Goal: Entertainment & Leisure: Consume media (video, audio)

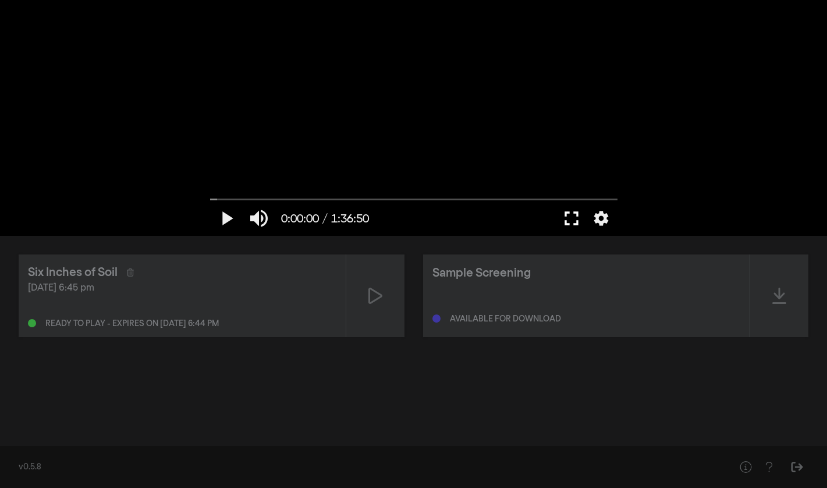
click at [571, 217] on button "fullscreen" at bounding box center [571, 218] width 33 height 35
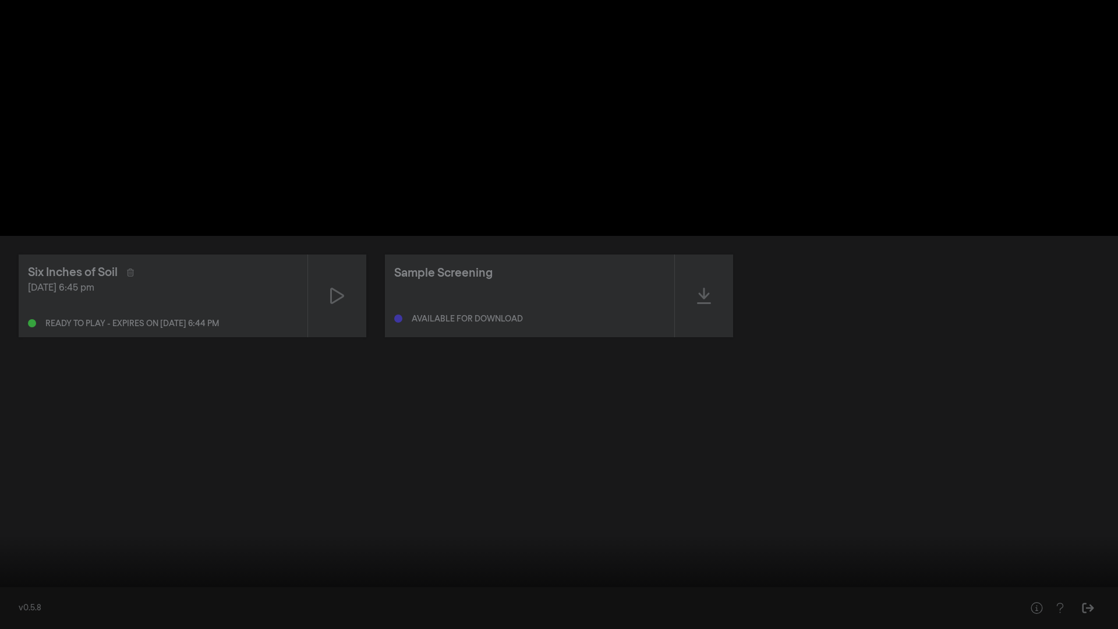
click at [21, 487] on button "play_arrow" at bounding box center [22, 611] width 33 height 35
click at [827, 106] on div at bounding box center [559, 314] width 1118 height 629
click at [21, 487] on button "play_arrow" at bounding box center [22, 611] width 33 height 35
click at [827, 27] on div at bounding box center [559, 314] width 1118 height 629
drag, startPoint x: 24, startPoint y: 593, endPoint x: 9, endPoint y: 596, distance: 15.4
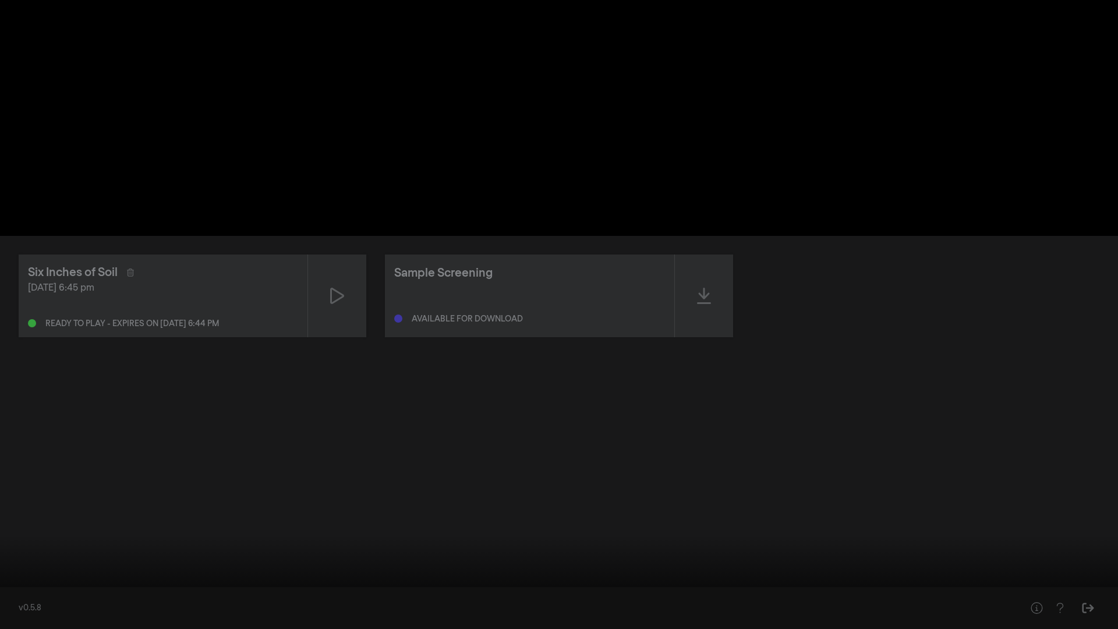
click at [10, 487] on input "Seek" at bounding box center [559, 592] width 1106 height 7
click at [18, 487] on button "play_arrow" at bounding box center [22, 611] width 33 height 35
click at [827, 487] on div at bounding box center [559, 314] width 1118 height 629
click at [23, 487] on button "play_arrow" at bounding box center [22, 611] width 33 height 35
click at [20, 27] on div at bounding box center [559, 314] width 1118 height 629
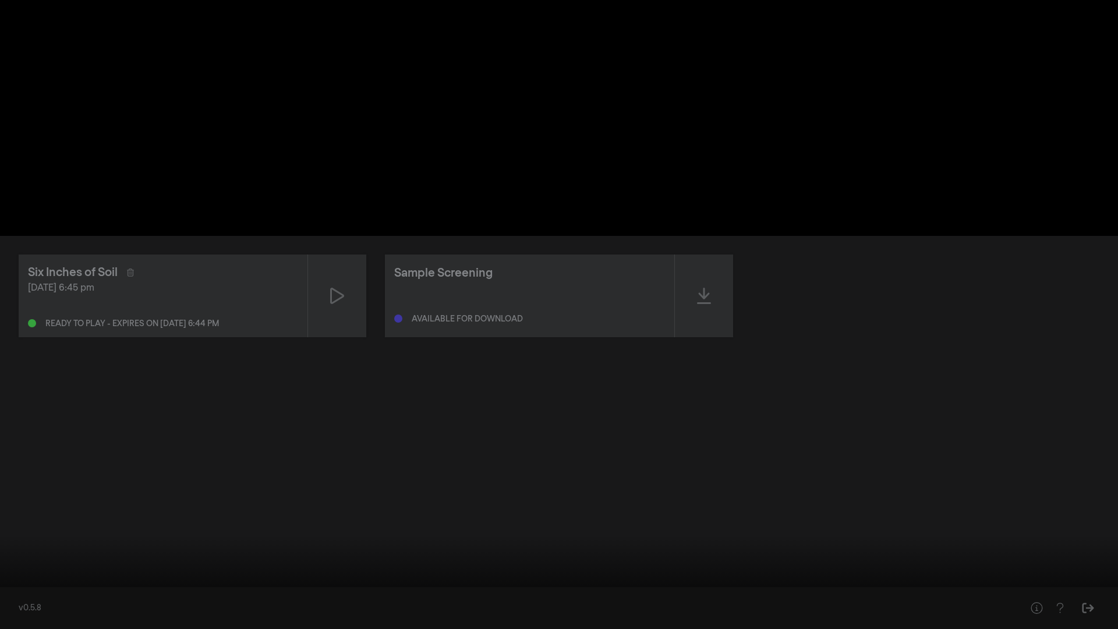
click at [22, 487] on button "play_arrow" at bounding box center [22, 611] width 33 height 35
type input "26.122897"
